Goal: Use online tool/utility: Utilize a website feature to perform a specific function

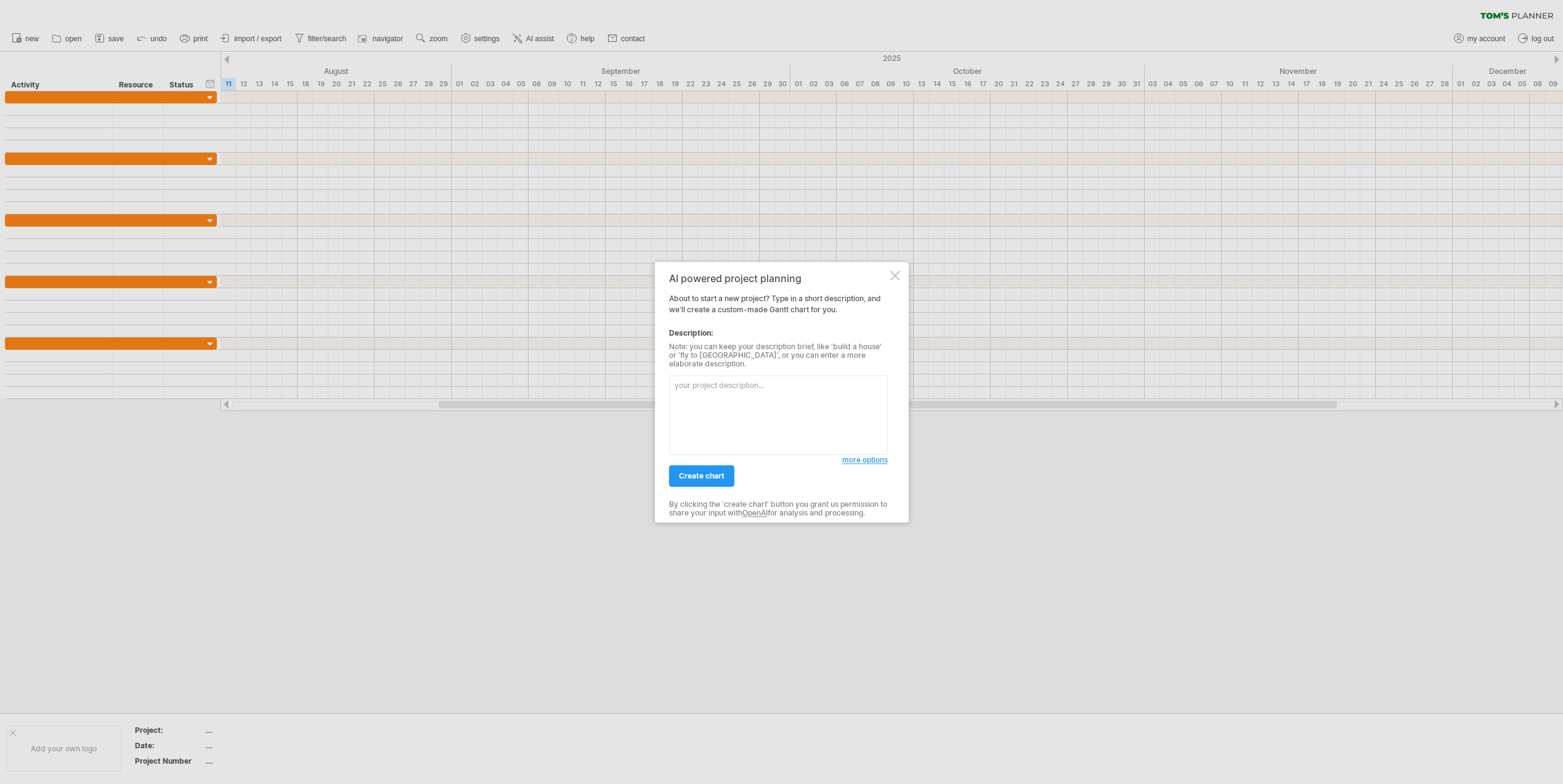
click at [686, 383] on textarea at bounding box center [779, 414] width 219 height 79
type textarea "managing family vacation home for family only use"
click at [702, 471] on span "create chart" at bounding box center [702, 476] width 46 height 9
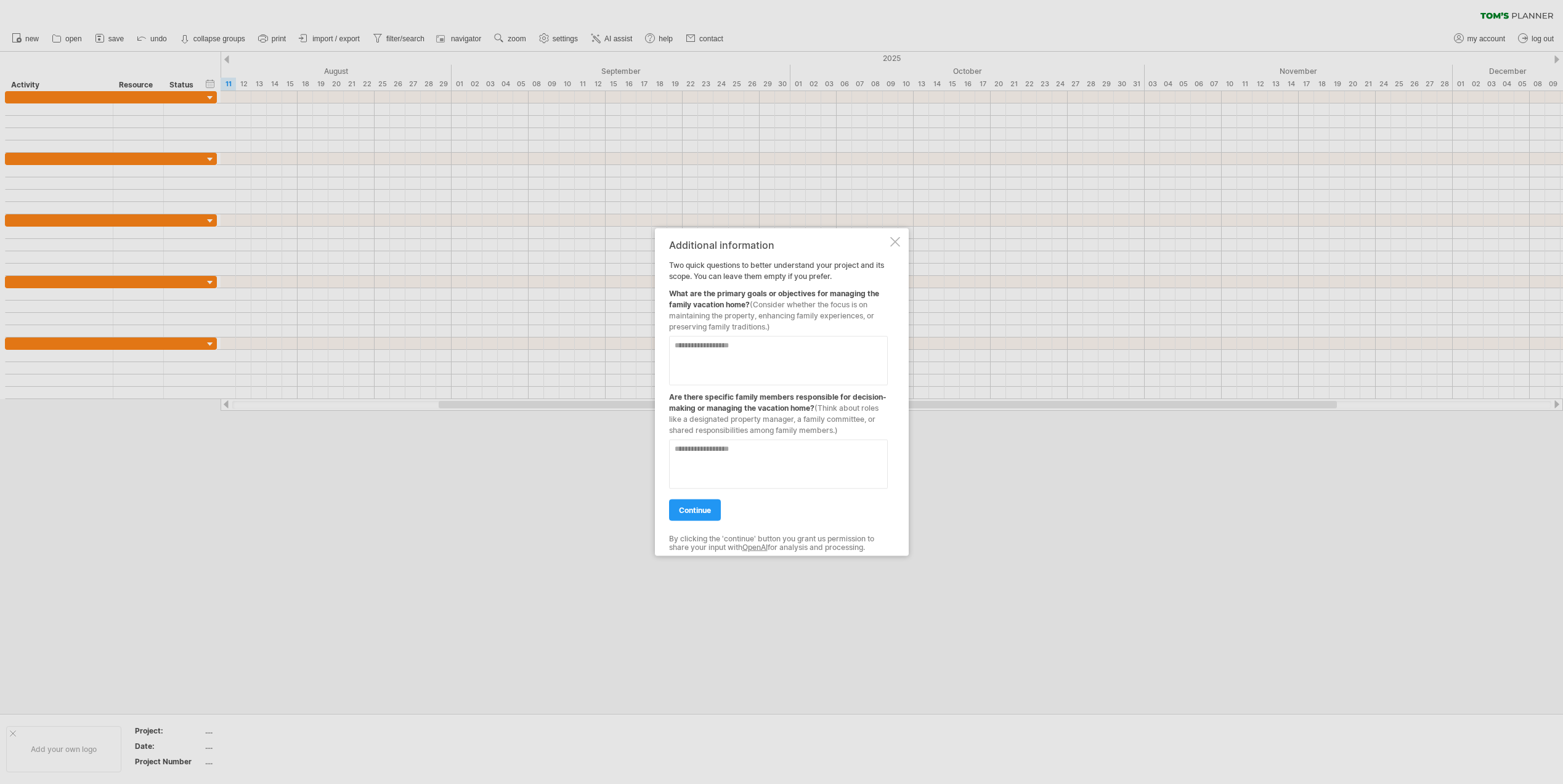
click at [681, 353] on textarea at bounding box center [779, 360] width 219 height 49
type textarea "*"
type textarea "**********"
click at [689, 455] on textarea at bounding box center [779, 463] width 219 height 49
type textarea "*******"
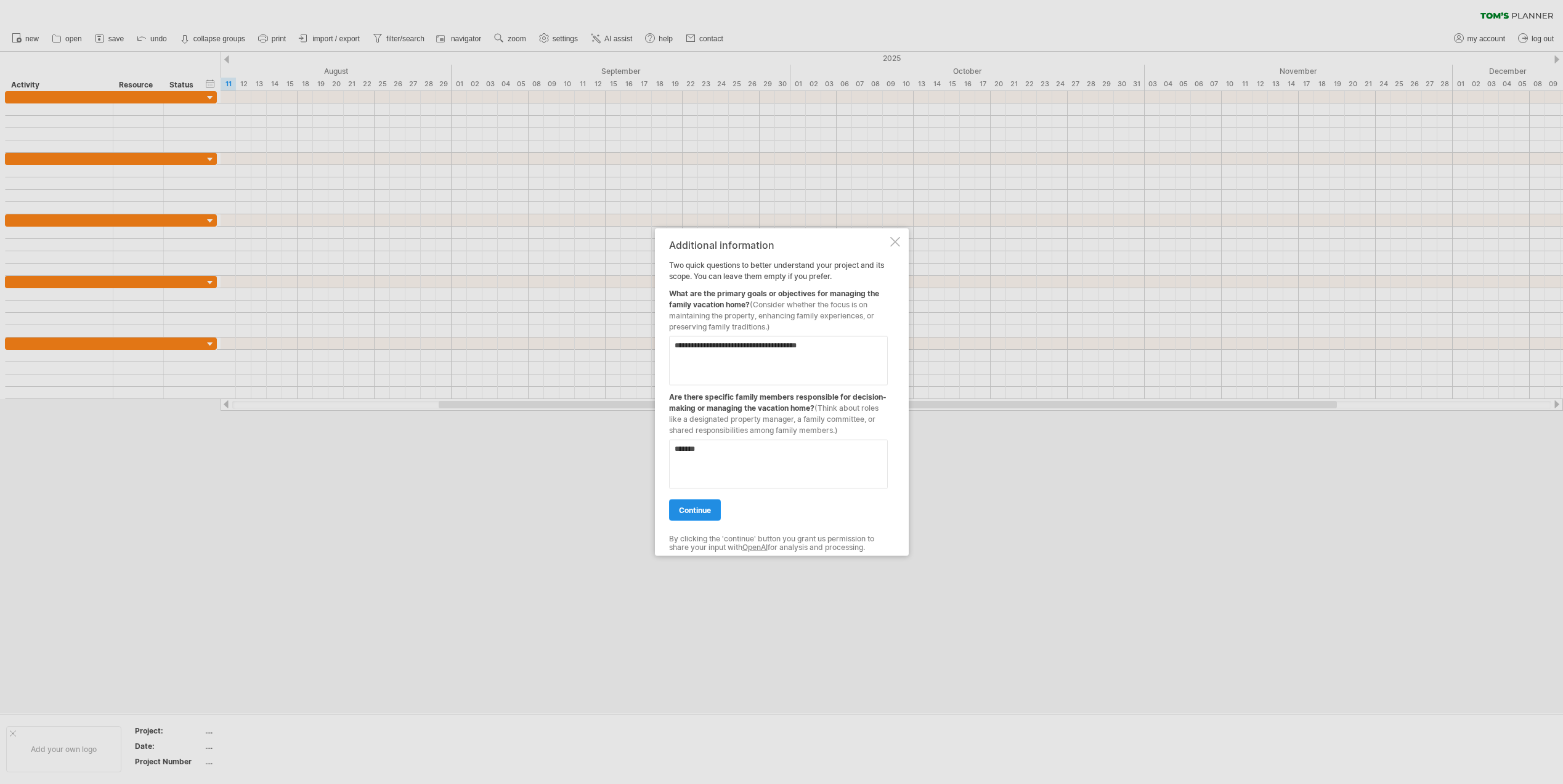
click at [694, 505] on link "continue" at bounding box center [695, 509] width 52 height 22
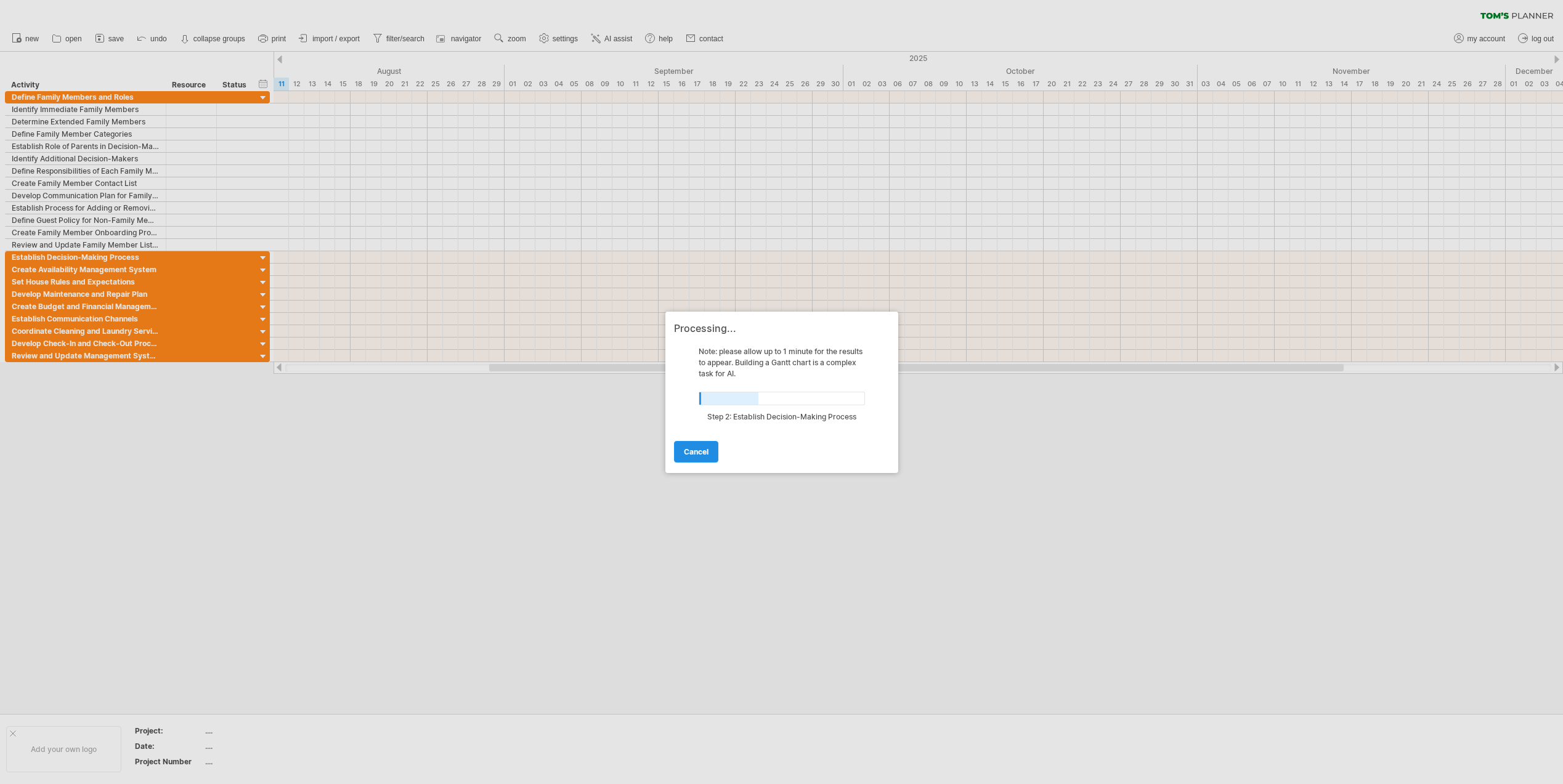
click at [696, 452] on span "cancel" at bounding box center [696, 452] width 25 height 9
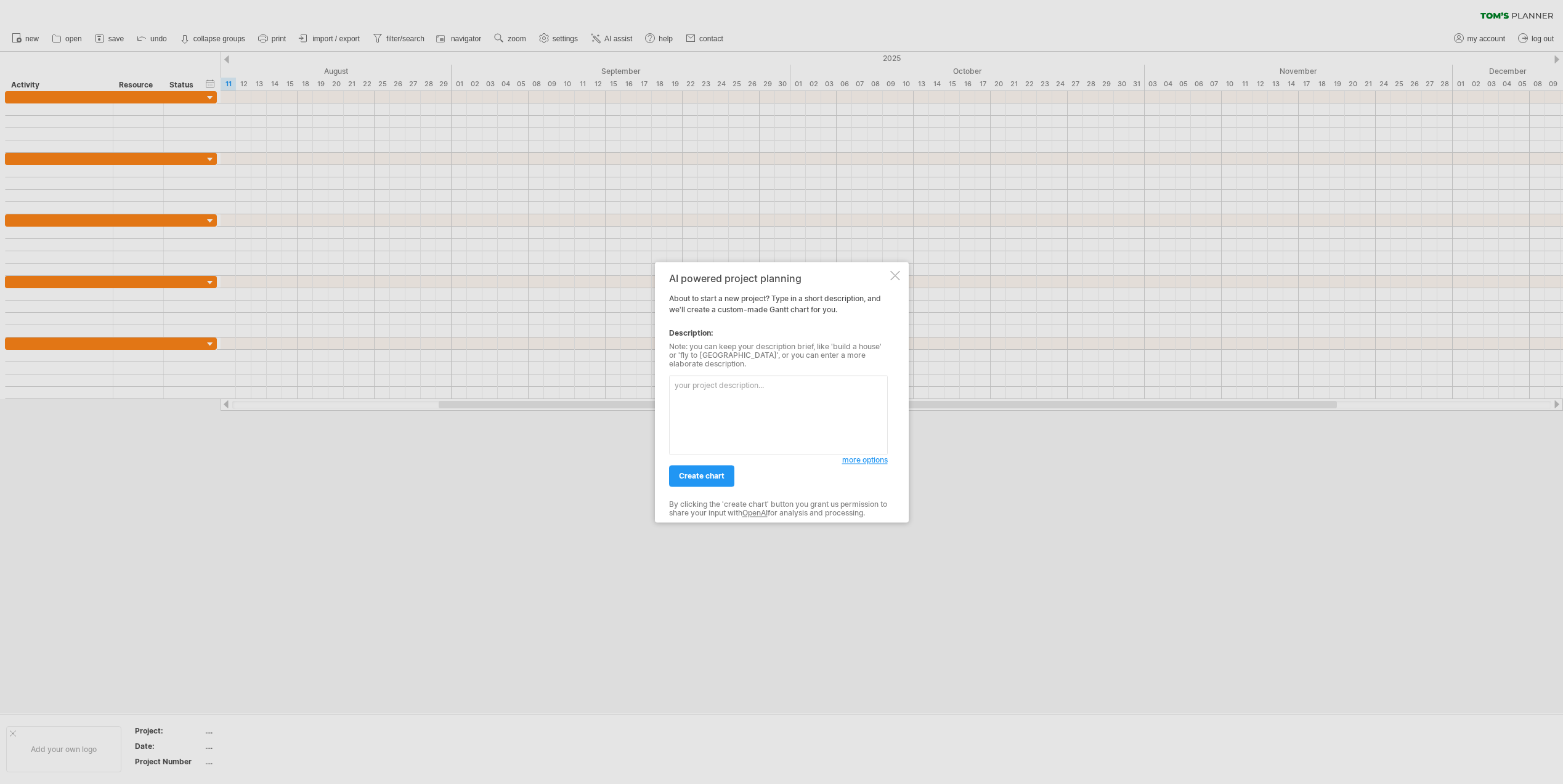
click at [894, 279] on div at bounding box center [895, 275] width 10 height 10
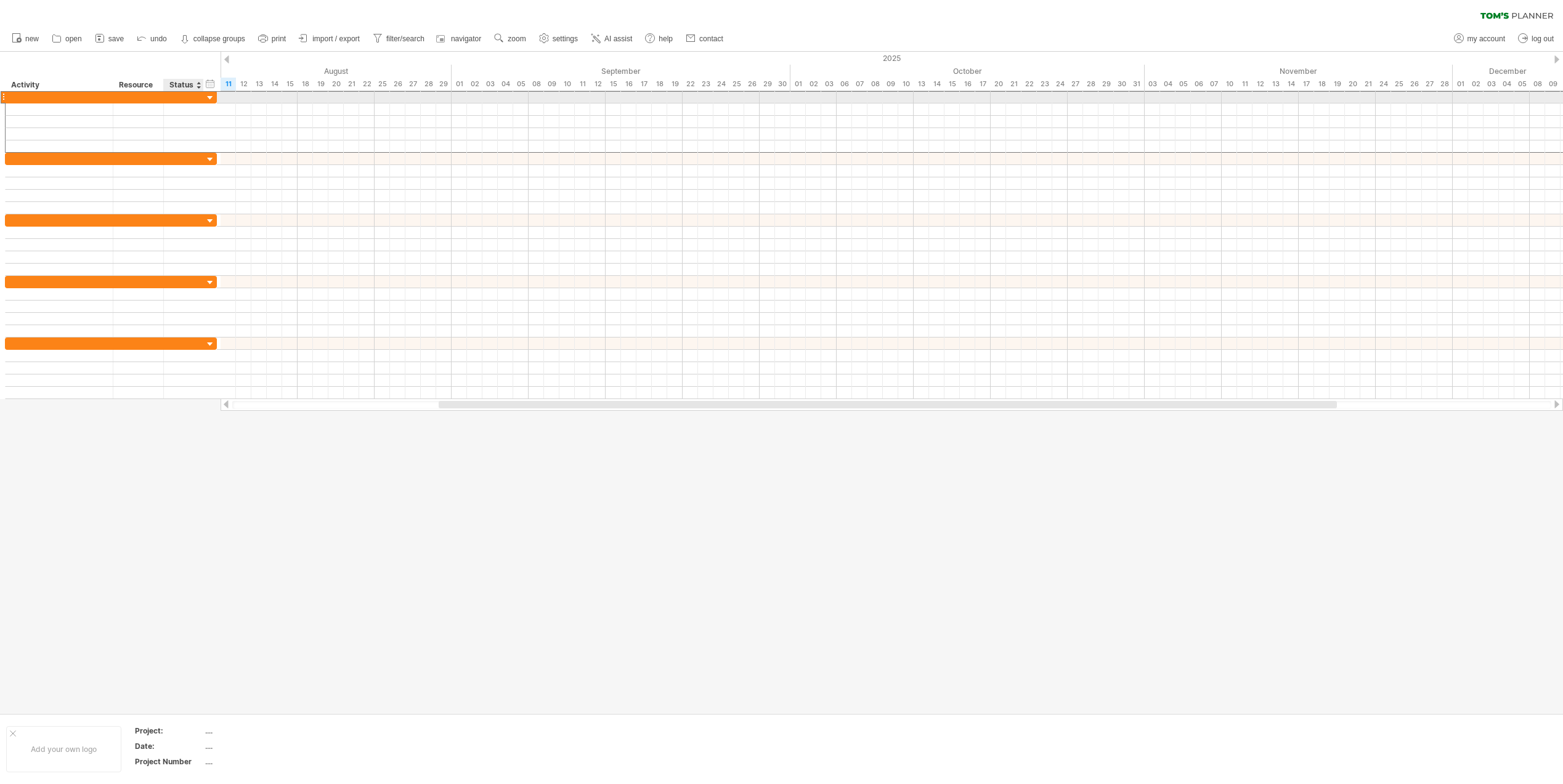
click at [198, 98] on div at bounding box center [184, 97] width 40 height 12
click at [340, 42] on span "import / export" at bounding box center [336, 39] width 47 height 9
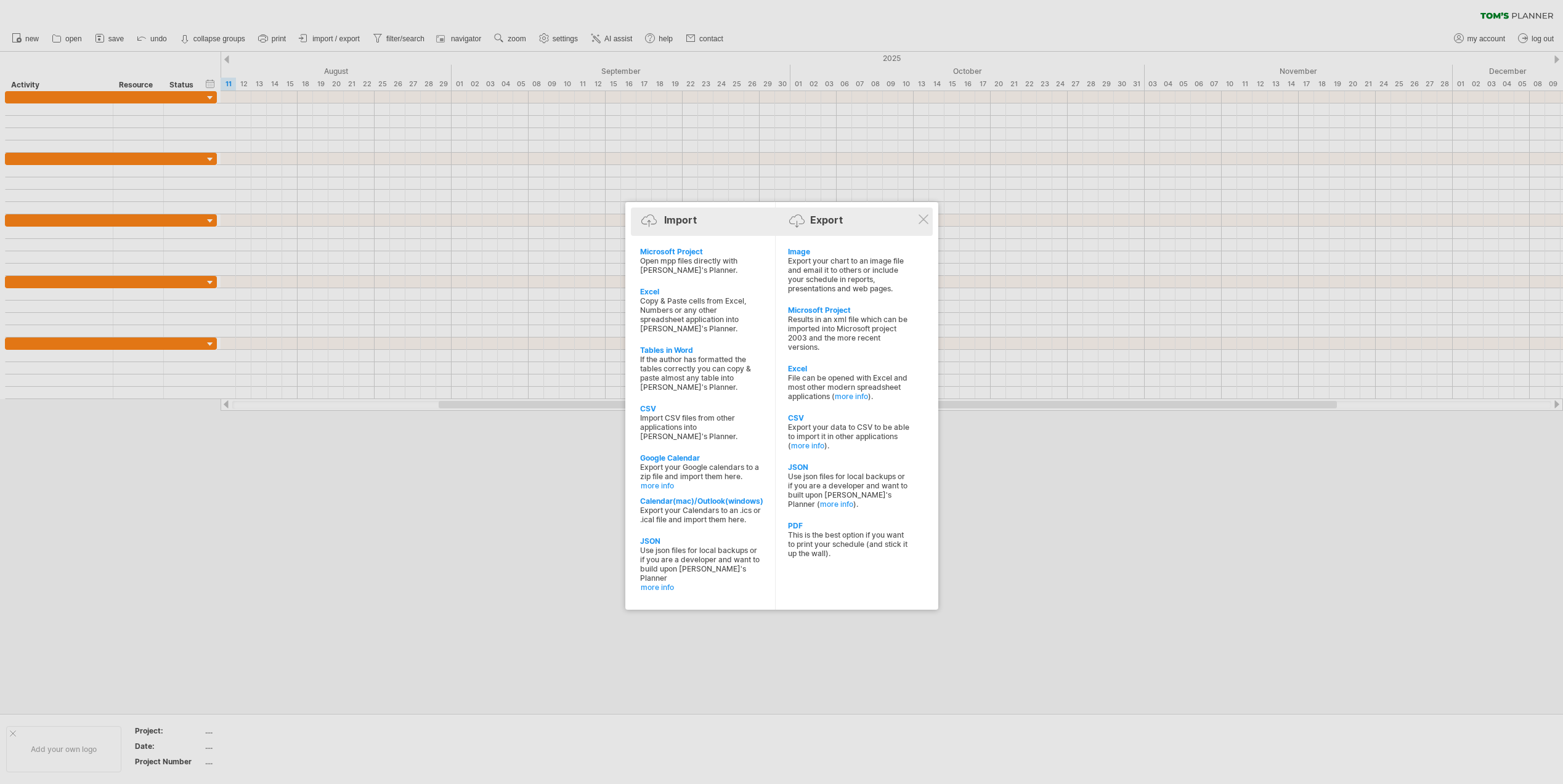
click at [917, 220] on div "Import Export" at bounding box center [782, 222] width 296 height 18
click at [927, 220] on div at bounding box center [923, 219] width 10 height 10
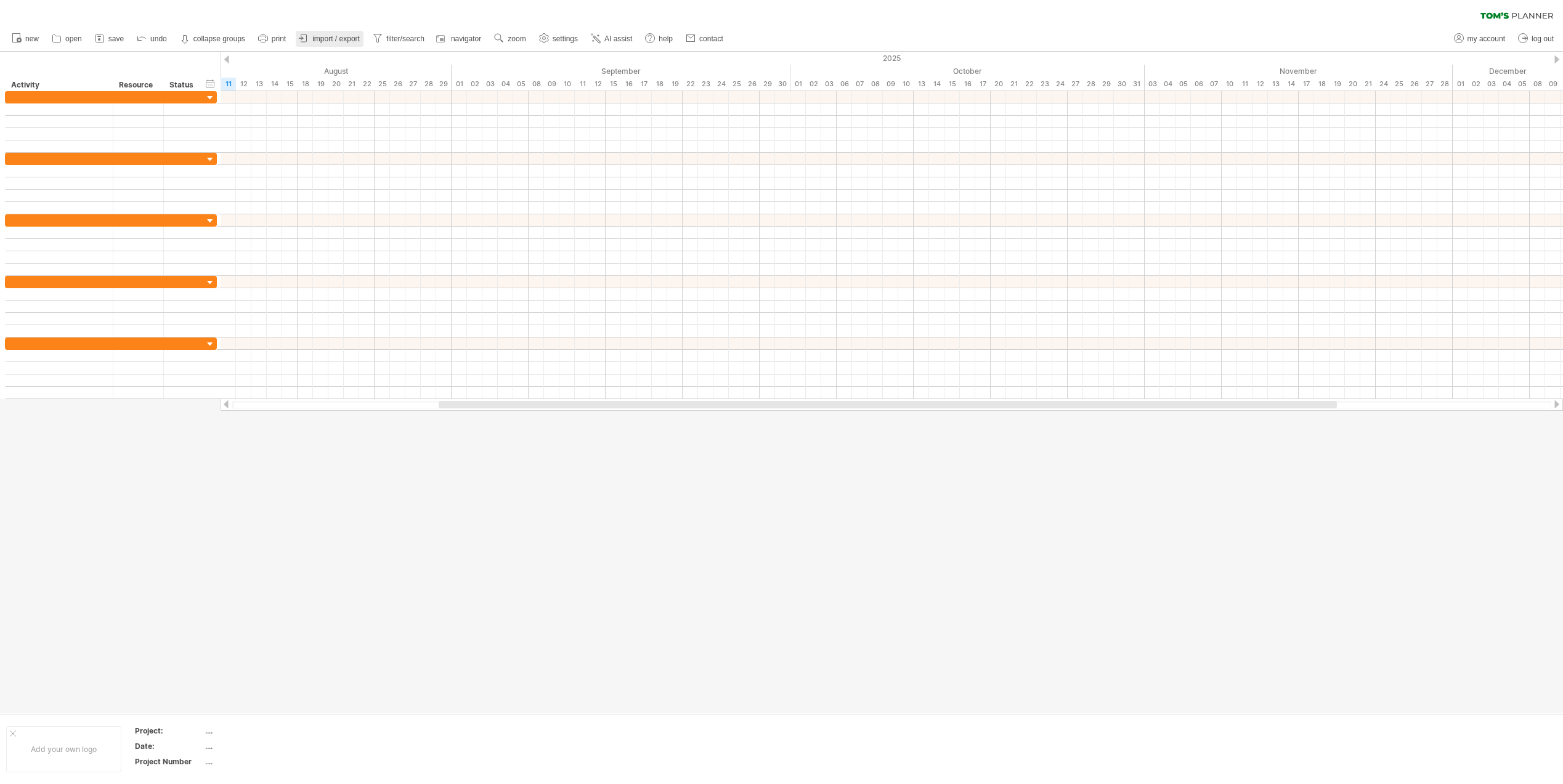
click at [319, 39] on span "import / export" at bounding box center [336, 39] width 47 height 9
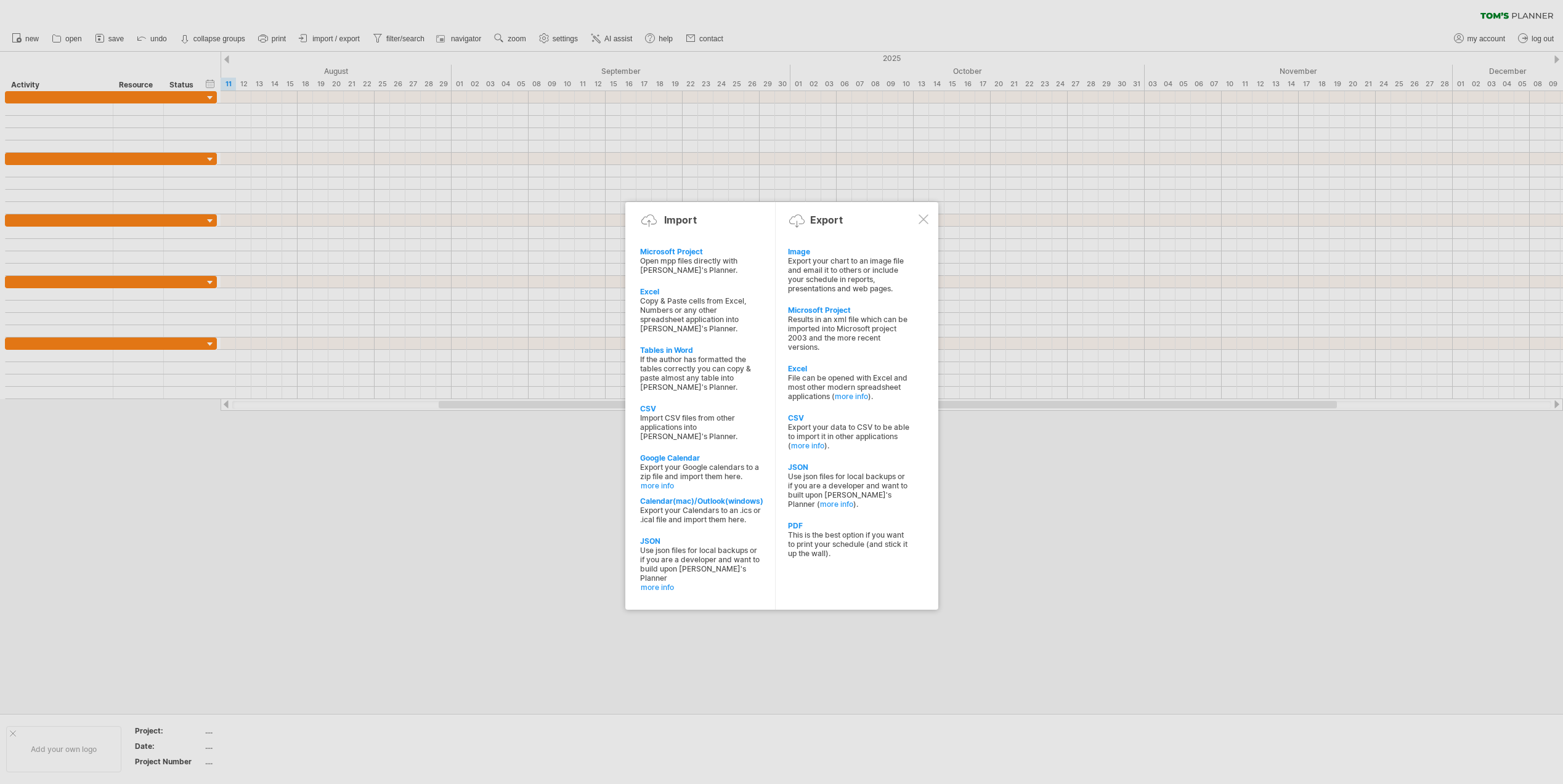
click at [541, 478] on div at bounding box center [782, 392] width 1563 height 784
